Goal: Check status: Check status

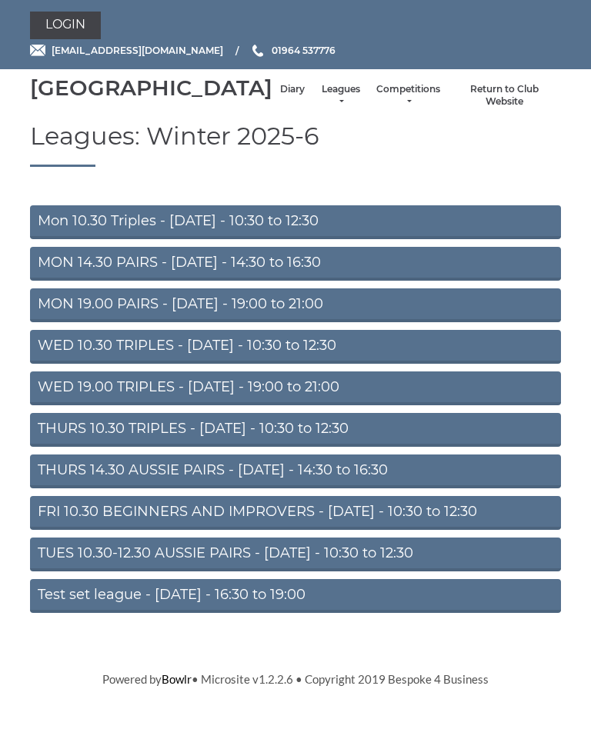
click at [255, 523] on link "FRI 10.30 BEGINNERS AND IMPROVERS - Friday - 10:30 to 12:30" at bounding box center [295, 513] width 531 height 34
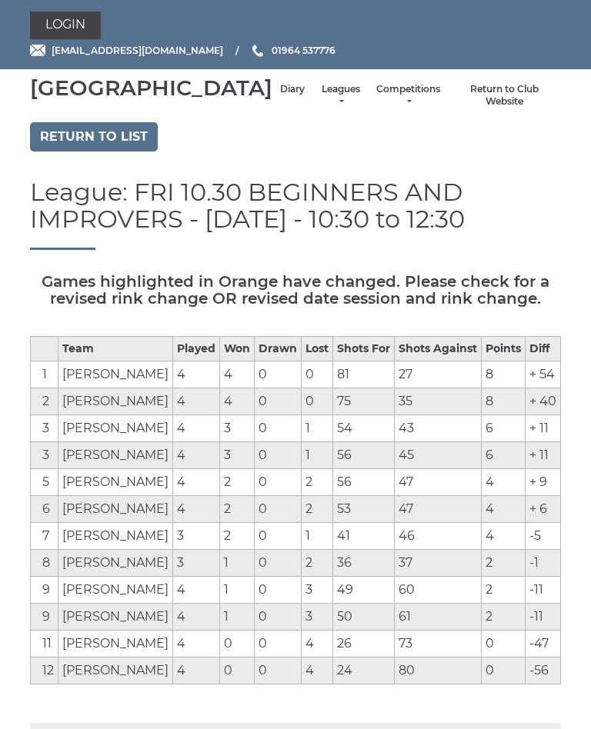
click at [66, 27] on link "Login" at bounding box center [65, 26] width 71 height 28
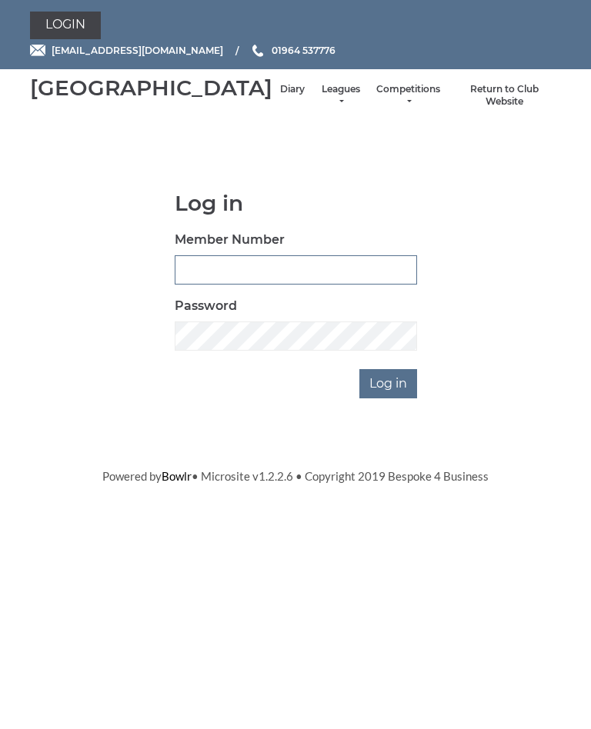
type input "1100"
click at [389, 399] on input "Log in" at bounding box center [388, 383] width 58 height 29
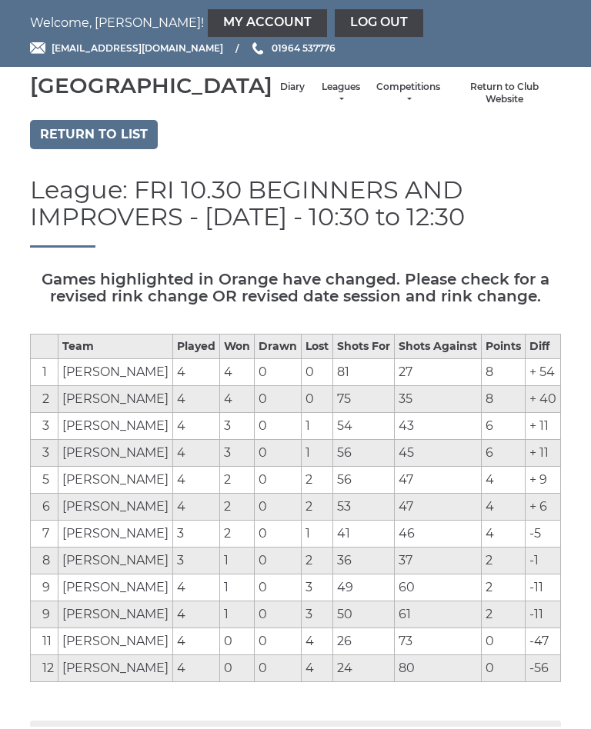
scroll to position [3, 0]
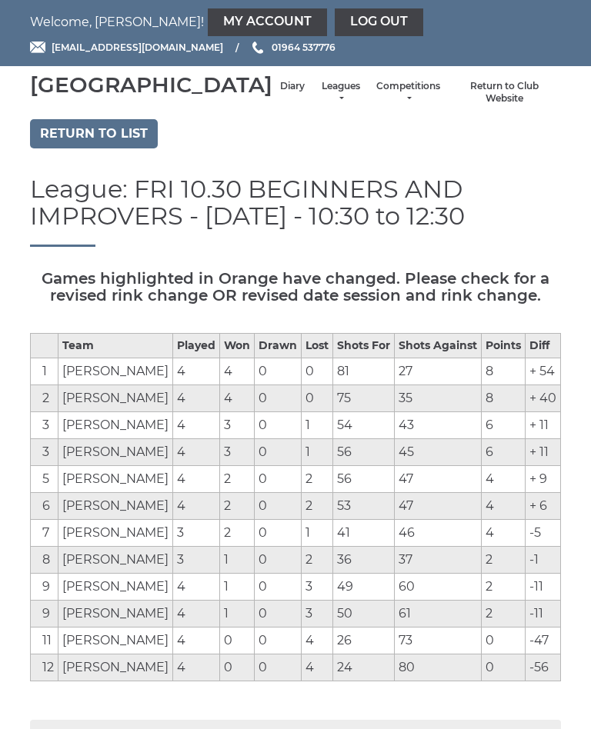
click at [208, 21] on link "My Account" at bounding box center [267, 22] width 119 height 28
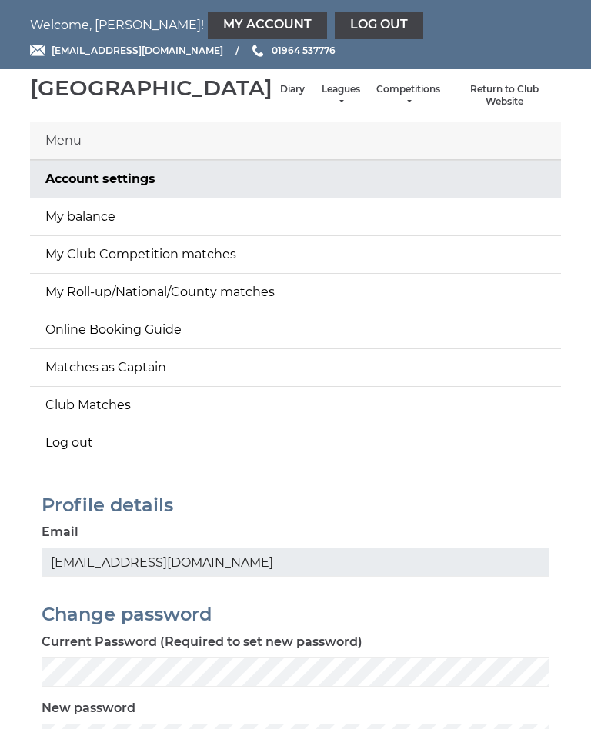
click at [89, 233] on link "My balance" at bounding box center [295, 217] width 531 height 37
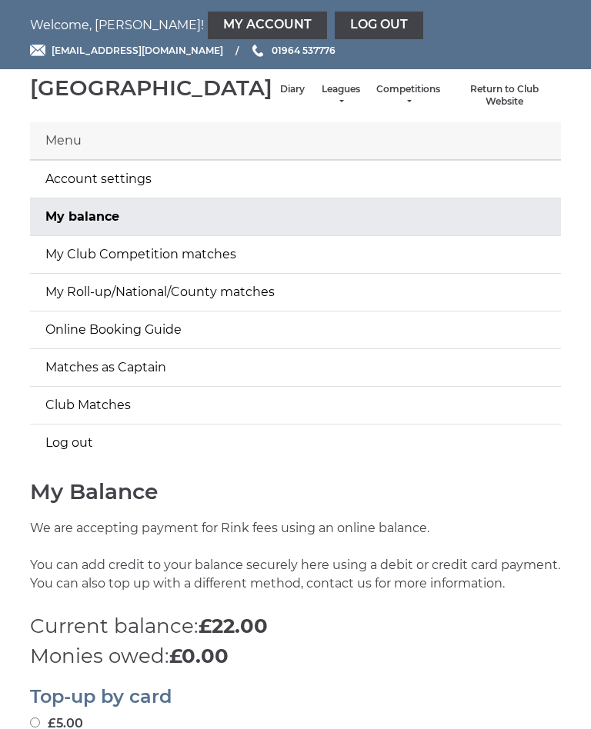
click at [335, 18] on link "Log out" at bounding box center [379, 26] width 88 height 28
